Goal: Information Seeking & Learning: Learn about a topic

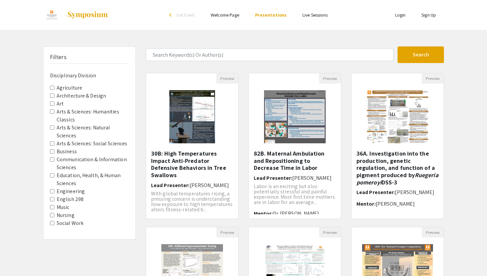
click at [72, 175] on label "Education, Health, & Human Sciences" at bounding box center [93, 179] width 72 height 16
click at [54, 175] on Sciences "Education, Health, & Human Sciences" at bounding box center [52, 175] width 4 height 4
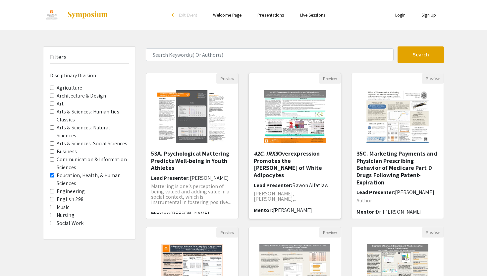
click at [265, 113] on img at bounding box center [295, 117] width 75 height 66
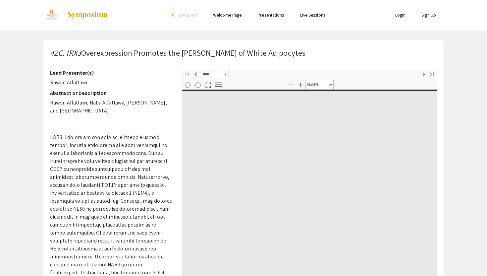
type input "0"
select select "custom"
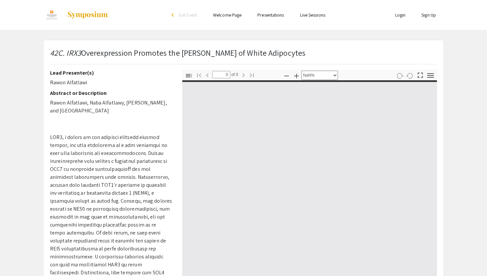
type input "1"
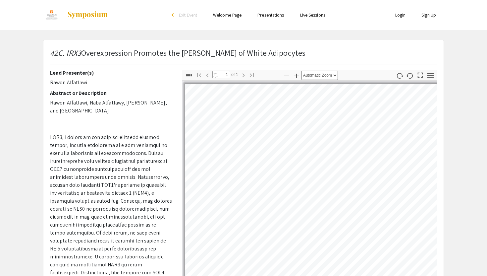
scroll to position [26, 0]
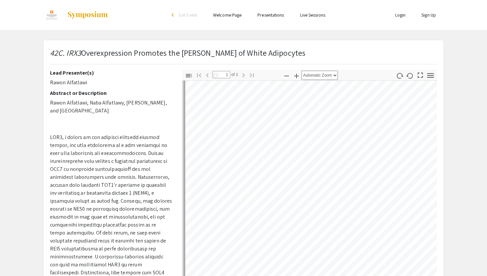
select select "auto"
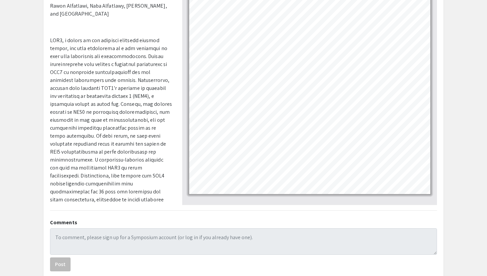
scroll to position [0, 0]
